Goal: Task Accomplishment & Management: Complete application form

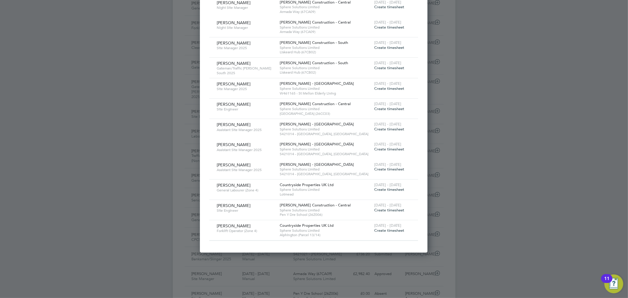
click at [381, 230] on span "Create timesheet" at bounding box center [389, 230] width 30 height 5
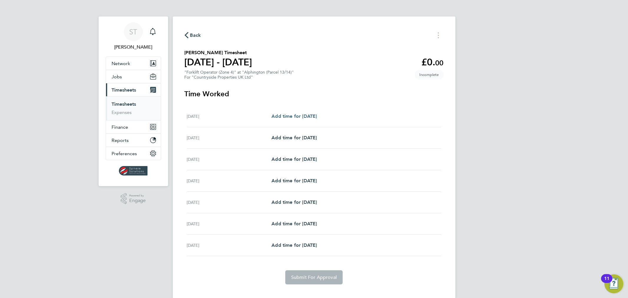
click at [308, 115] on span "Add time for [DATE]" at bounding box center [293, 116] width 45 height 6
select select "30"
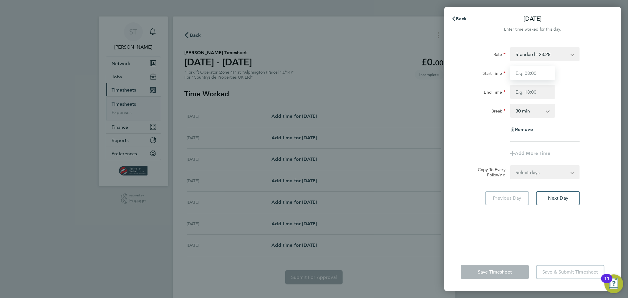
click at [540, 70] on input "Start Time" at bounding box center [532, 73] width 45 height 14
type input "07:30"
type input "17:00"
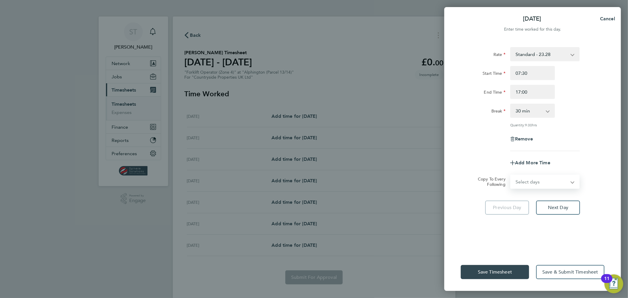
click at [542, 173] on form "Rate Standard - 23.28 Start Time 07:30 End Time 17:00 Break 0 min 15 min 30 min…" at bounding box center [533, 118] width 144 height 142
select select "DAY"
click at [511, 175] on select "Select days Day Weekday (Mon-Fri) Weekend (Sat-Sun) [DATE] [DATE] [DATE] [DATE]…" at bounding box center [542, 181] width 62 height 13
click at [526, 204] on select "[DATE] [DATE] [DATE] [DATE] [DATE] [DATE]" at bounding box center [541, 200] width 61 height 13
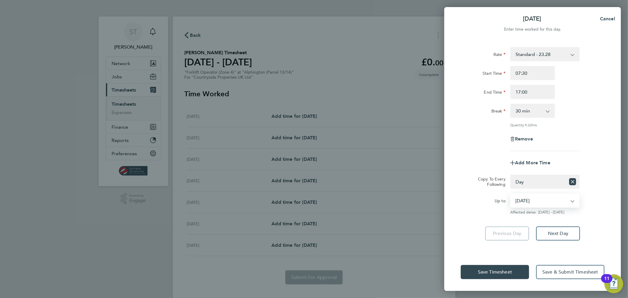
select select "[DATE]"
click at [511, 194] on select "[DATE] [DATE] [DATE] [DATE] [DATE] [DATE]" at bounding box center [541, 200] width 61 height 13
click at [497, 270] on span "Save Timesheet" at bounding box center [495, 272] width 34 height 6
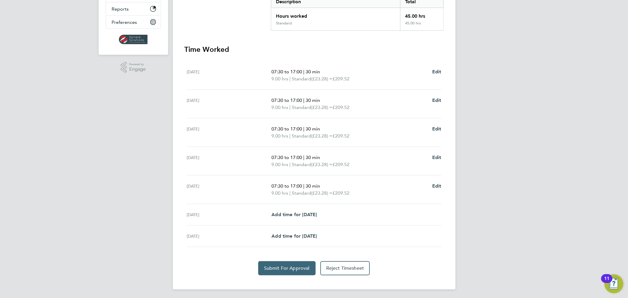
click at [284, 264] on button "Submit For Approval" at bounding box center [286, 268] width 57 height 14
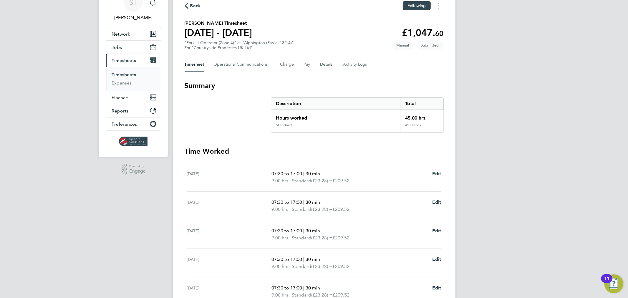
scroll to position [22, 0]
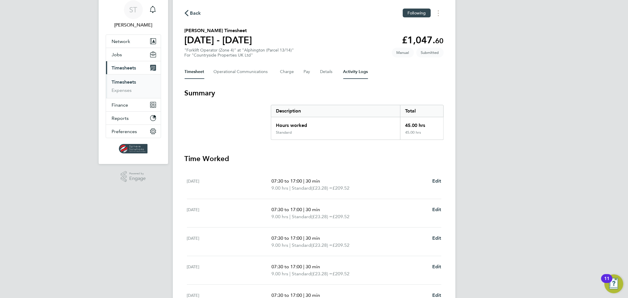
click at [363, 72] on Logs-tab "Activity Logs" at bounding box center [355, 72] width 25 height 14
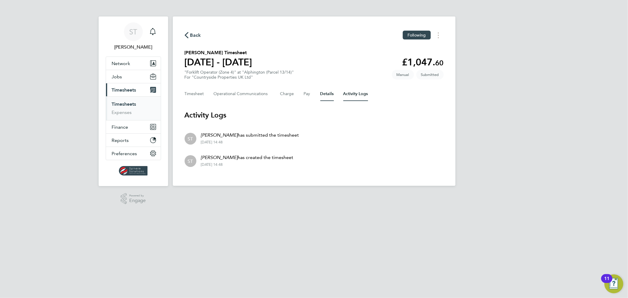
click at [328, 95] on button "Details" at bounding box center [327, 94] width 14 height 14
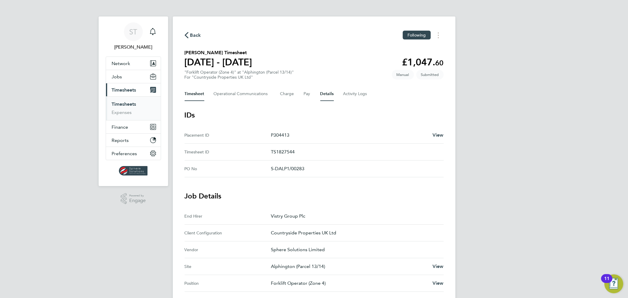
click at [191, 96] on button "Timesheet" at bounding box center [195, 94] width 20 height 14
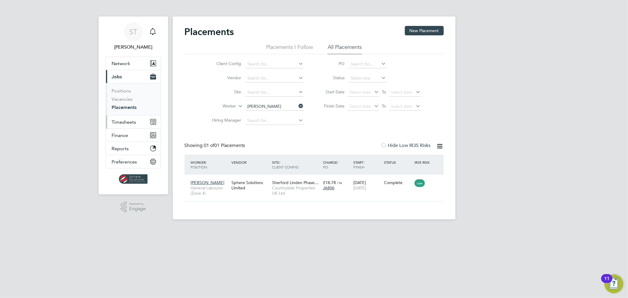
scroll to position [6, 28]
click at [127, 119] on span "Timesheets" at bounding box center [124, 122] width 24 height 6
click at [127, 105] on link "Timesheets" at bounding box center [124, 104] width 24 height 6
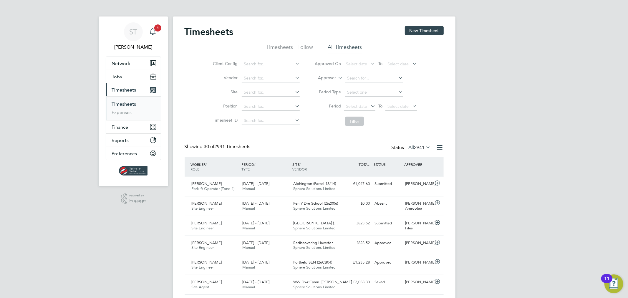
click at [156, 34] on icon "Main navigation" at bounding box center [152, 31] width 7 height 7
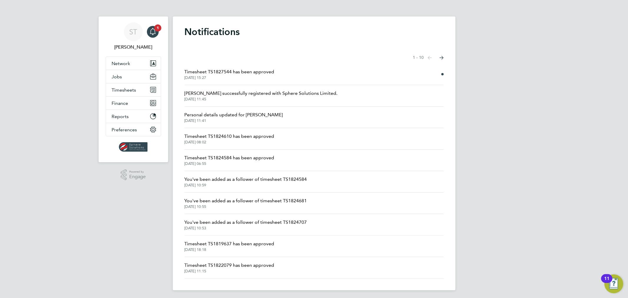
click at [250, 73] on span "Timesheet TS1827544 has been approved" at bounding box center [230, 71] width 90 height 7
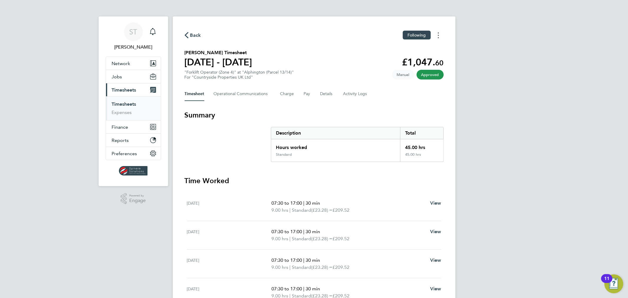
click at [439, 36] on icon "Timesheets Menu" at bounding box center [438, 35] width 1 height 6
click at [386, 49] on link "Download timesheet" at bounding box center [408, 48] width 71 height 12
